Goal: Information Seeking & Learning: Learn about a topic

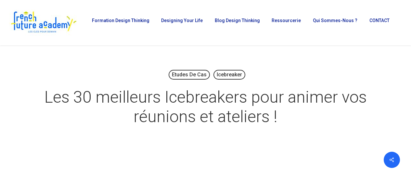
scroll to position [17, 0]
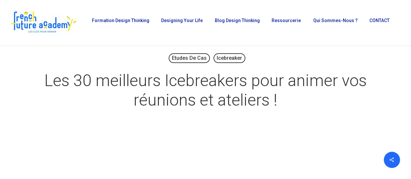
click at [214, 86] on h1 "Les 30 meilleurs Icebreakers pour animer vos réunions et ateliers !" at bounding box center [205, 90] width 325 height 52
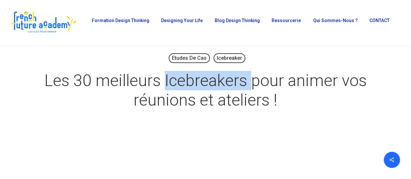
click at [214, 86] on h1 "Les 30 meilleurs Icebreakers pour animer vos réunions et ateliers !" at bounding box center [205, 90] width 325 height 52
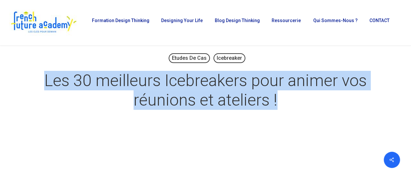
click at [214, 86] on h1 "Les 30 meilleurs Icebreakers pour animer vos réunions et ateliers !" at bounding box center [205, 90] width 325 height 52
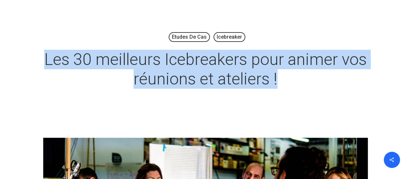
scroll to position [37, 0]
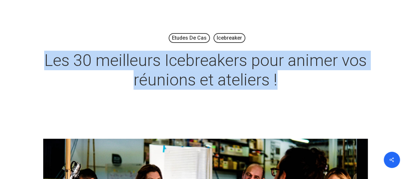
click at [214, 86] on h1 "Les 30 meilleurs Icebreakers pour animer vos réunions et ateliers !" at bounding box center [205, 70] width 325 height 52
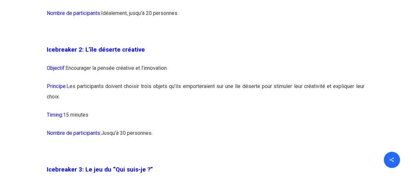
scroll to position [660, 0]
click at [208, 101] on p "Principe: Les participants doivent choisir trois objets qu’ils emporteraient su…" at bounding box center [206, 95] width 318 height 29
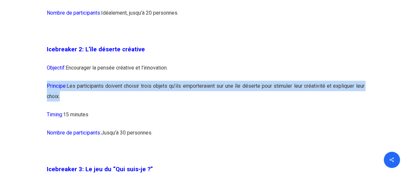
click at [208, 101] on p "Principe: Les participants doivent choisir trois objets qu’ils emporteraient su…" at bounding box center [206, 95] width 318 height 29
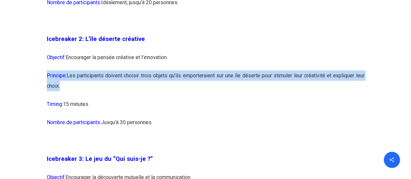
scroll to position [671, 0]
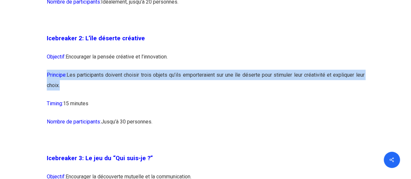
click at [81, 92] on p "Principe: Les participants doivent choisir trois objets qu’ils emporteraient su…" at bounding box center [206, 84] width 318 height 29
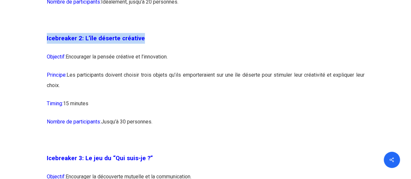
drag, startPoint x: 45, startPoint y: 49, endPoint x: 147, endPoint y: 55, distance: 101.8
click at [143, 53] on div at bounding box center [143, 53] width 0 height 0
click at [179, 52] on p "Icebreaker 2: L’île déserte créative" at bounding box center [206, 42] width 318 height 19
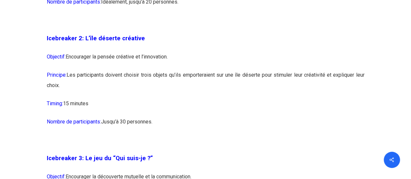
drag, startPoint x: 69, startPoint y: 86, endPoint x: 88, endPoint y: 99, distance: 23.3
click at [88, 98] on p "Principe: Les participants doivent choisir trois objets qu’ils emporteraient su…" at bounding box center [206, 84] width 318 height 29
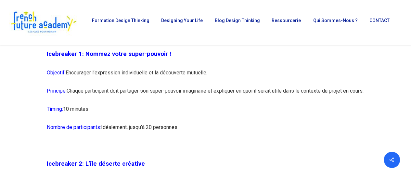
scroll to position [544, 0]
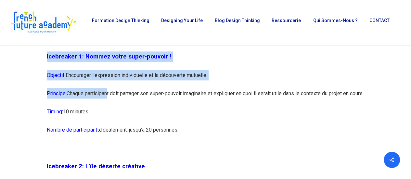
drag, startPoint x: 42, startPoint y: 56, endPoint x: 108, endPoint y: 97, distance: 77.6
click at [108, 97] on p "Principe: Chaque participant doit partager son super-pouvoir imaginaire et expl…" at bounding box center [206, 97] width 318 height 18
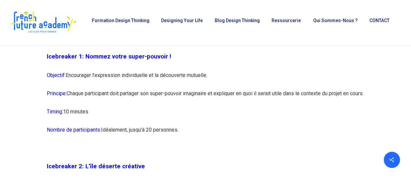
click at [108, 97] on p "Principe: Chaque participant doit partager son super-pouvoir imaginaire et expl…" at bounding box center [206, 97] width 318 height 18
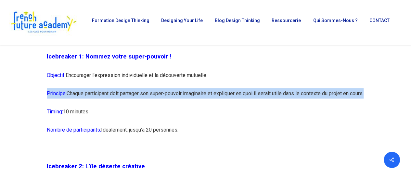
click at [108, 97] on p "Principe: Chaque participant doit partager son super-pouvoir imaginaire et expl…" at bounding box center [206, 97] width 318 height 18
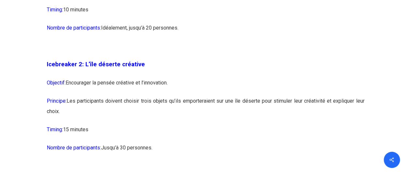
click at [107, 96] on p "Objectif: Encourager la pensée créative et l’innovation." at bounding box center [206, 87] width 318 height 18
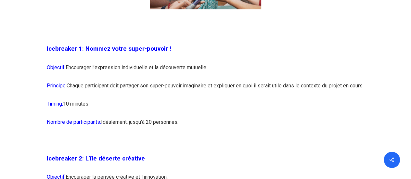
scroll to position [553, 0]
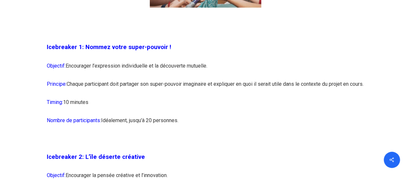
click at [94, 67] on p "Objectif: Encourager l’expression individuelle et la découverte mutuelle." at bounding box center [206, 69] width 318 height 18
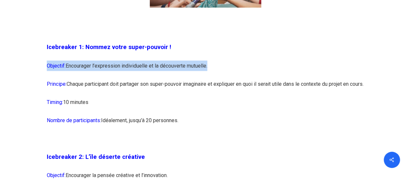
click at [94, 67] on p "Objectif: Encourager l’expression individuelle et la découverte mutuelle." at bounding box center [206, 69] width 318 height 18
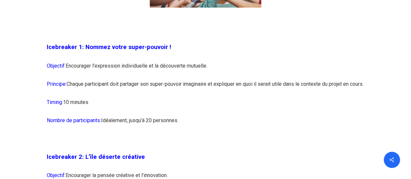
click at [104, 87] on p "Principe: Chaque participant doit partager son super-pouvoir imaginaire et expl…" at bounding box center [206, 88] width 318 height 18
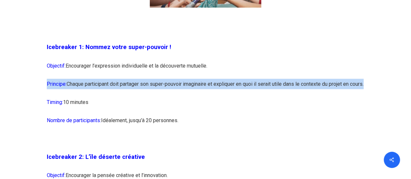
click at [104, 87] on p "Principe: Chaque participant doit partager son super-pouvoir imaginaire et expl…" at bounding box center [206, 88] width 318 height 18
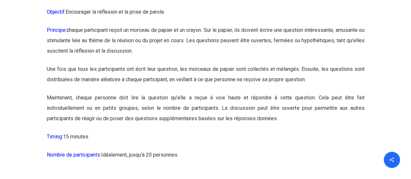
scroll to position [1034, 0]
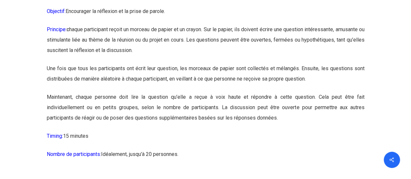
click at [133, 61] on p "Principe: c haque participant reçoit un morceau de papier et un crayon. Sur le …" at bounding box center [206, 43] width 318 height 39
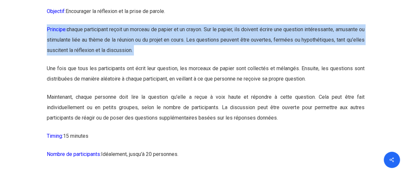
click at [133, 61] on p "Principe: c haque participant reçoit un morceau de papier et un crayon. Sur le …" at bounding box center [206, 43] width 318 height 39
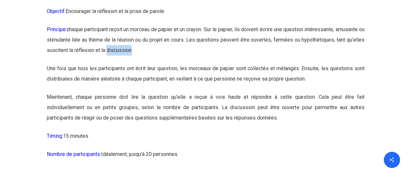
click at [133, 61] on p "Principe: c haque participant reçoit un morceau de papier et un crayon. Sur le …" at bounding box center [206, 43] width 318 height 39
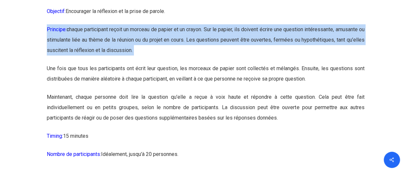
click at [133, 61] on p "Principe: c haque participant reçoit un morceau de papier et un crayon. Sur le …" at bounding box center [206, 43] width 318 height 39
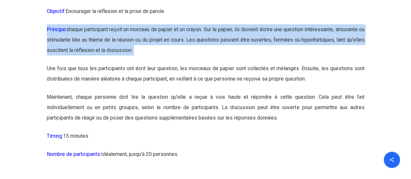
click at [133, 61] on p "Principe: c haque participant reçoit un morceau de papier et un crayon. Sur le …" at bounding box center [206, 43] width 318 height 39
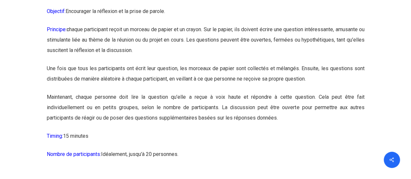
click at [132, 80] on p "Une fois que tous les participants ont écrit leur question, les morceaux de pap…" at bounding box center [206, 77] width 318 height 29
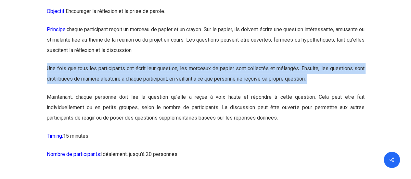
click at [132, 80] on p "Une fois que tous les participants ont écrit leur question, les morceaux de pap…" at bounding box center [206, 77] width 318 height 29
click at [99, 78] on p "Une fois que tous les participants ont écrit leur question, les morceaux de pap…" at bounding box center [206, 77] width 318 height 29
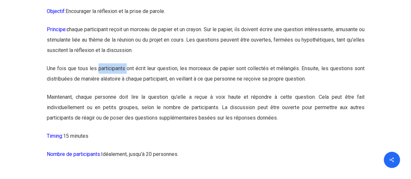
click at [99, 78] on p "Une fois que tous les participants ont écrit leur question, les morceaux de pap…" at bounding box center [206, 77] width 318 height 29
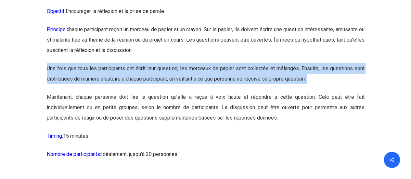
click at [99, 78] on p "Une fois que tous les participants ont écrit leur question, les morceaux de pap…" at bounding box center [206, 77] width 318 height 29
click at [107, 92] on p "Une fois que tous les participants ont écrit leur question, les morceaux de pap…" at bounding box center [206, 77] width 318 height 29
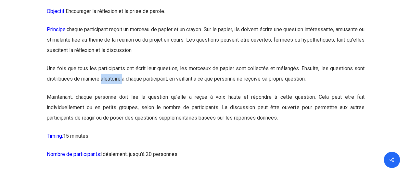
click at [107, 92] on p "Une fois que tous les participants ont écrit leur question, les morceaux de pap…" at bounding box center [206, 77] width 318 height 29
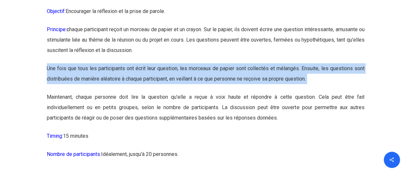
click at [107, 92] on p "Une fois que tous les participants ont écrit leur question, les morceaux de pap…" at bounding box center [206, 77] width 318 height 29
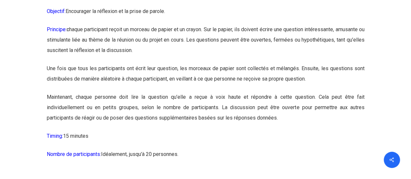
click at [108, 112] on p "Maintenant, chaque personne doit lire la question qu’elle a reçue à voix haute …" at bounding box center [206, 111] width 318 height 39
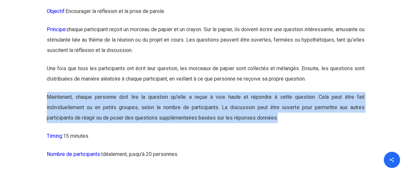
click at [108, 112] on p "Maintenant, chaque personne doit lire la question qu’elle a reçue à voix haute …" at bounding box center [206, 111] width 318 height 39
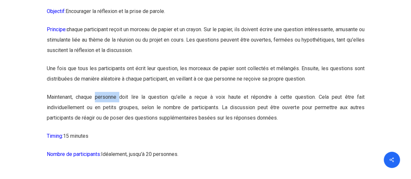
click at [108, 112] on p "Maintenant, chaque personne doit lire la question qu’elle a reçue à voix haute …" at bounding box center [206, 111] width 318 height 39
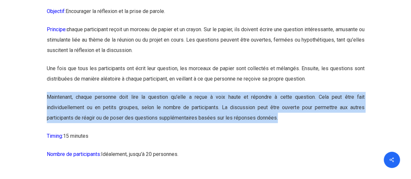
click at [108, 112] on p "Maintenant, chaque personne doit lire la question qu’elle a reçue à voix haute …" at bounding box center [206, 111] width 318 height 39
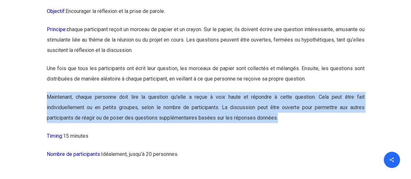
click at [108, 112] on p "Maintenant, chaque personne doit lire la question qu’elle a reçue à voix haute …" at bounding box center [206, 111] width 318 height 39
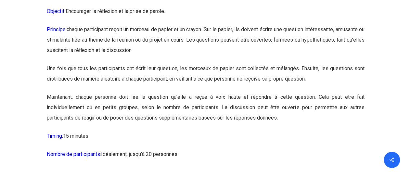
click at [106, 107] on p "Maintenant, chaque personne doit lire la question qu’elle a reçue à voix haute …" at bounding box center [206, 111] width 318 height 39
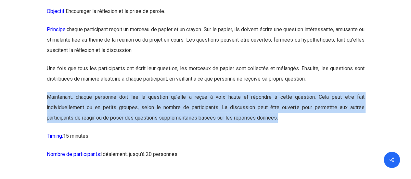
click at [106, 107] on p "Maintenant, chaque personne doit lire la question qu’elle a reçue à voix haute …" at bounding box center [206, 111] width 318 height 39
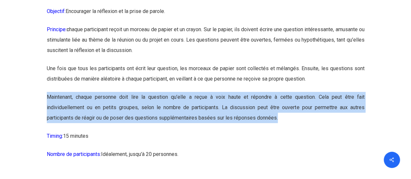
click at [106, 107] on p "Maintenant, chaque personne doit lire la question qu’elle a reçue à voix haute …" at bounding box center [206, 111] width 318 height 39
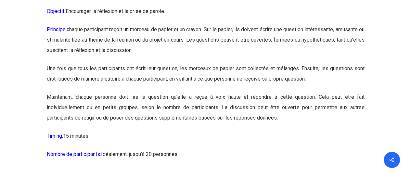
click at [112, 24] on p "Objectif: Encourager la réflexion et la prise de parole." at bounding box center [206, 15] width 318 height 18
click at [116, 39] on p "Principe: c haque participant reçoit un morceau de papier et un crayon. Sur le …" at bounding box center [206, 43] width 318 height 39
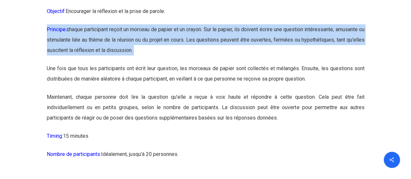
click at [116, 39] on p "Principe: c haque participant reçoit un morceau de papier et un crayon. Sur le …" at bounding box center [206, 43] width 318 height 39
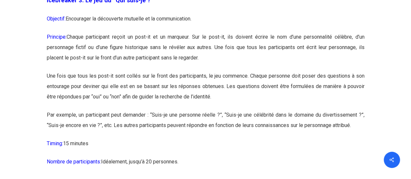
scroll to position [829, 0]
click at [122, 59] on p "Principe: Chaque participant reçoit un post-it et un marqueur. Sur le post-it, …" at bounding box center [206, 50] width 318 height 39
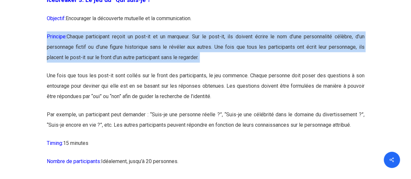
click at [122, 59] on p "Principe: Chaque participant reçoit un post-it et un marqueur. Sur le post-it, …" at bounding box center [206, 50] width 318 height 39
click at [156, 58] on p "Principe: Chaque participant reçoit un post-it et un marqueur. Sur le post-it, …" at bounding box center [206, 50] width 318 height 39
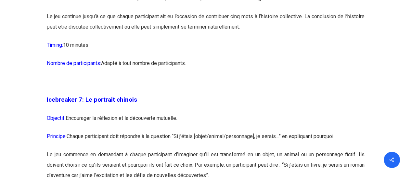
scroll to position [1568, 0]
